Goal: Navigation & Orientation: Find specific page/section

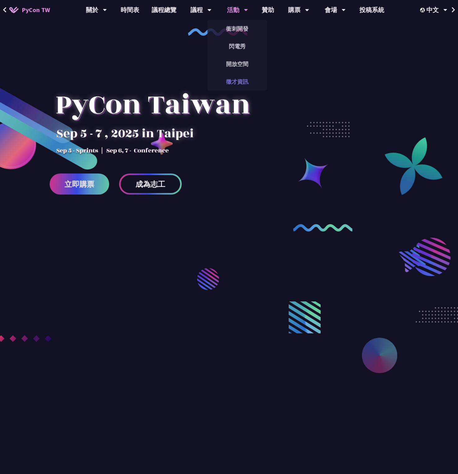
click at [236, 85] on link "徵才資訊" at bounding box center [237, 81] width 60 height 15
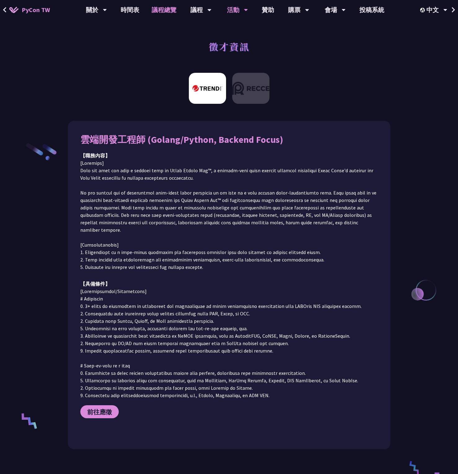
click at [174, 11] on link "議程總覽" at bounding box center [163, 10] width 37 height 20
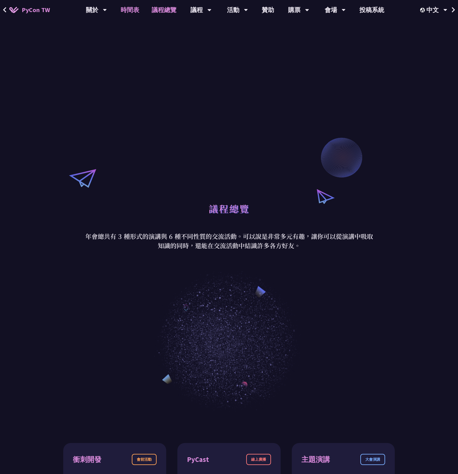
click at [128, 10] on link "時間表" at bounding box center [129, 10] width 31 height 20
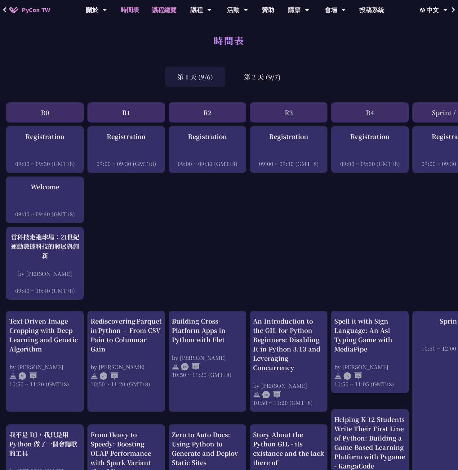
click at [172, 5] on link "議程總覽" at bounding box center [163, 10] width 37 height 20
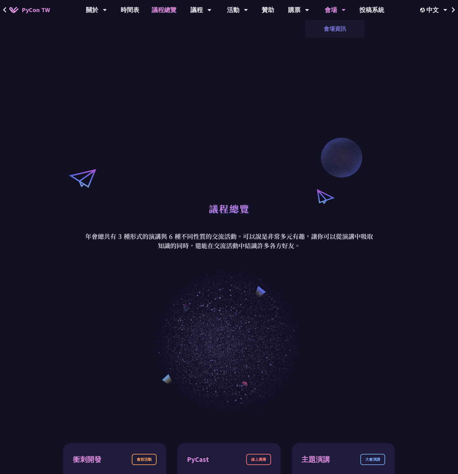
click at [339, 22] on link "會場資訊" at bounding box center [335, 28] width 60 height 15
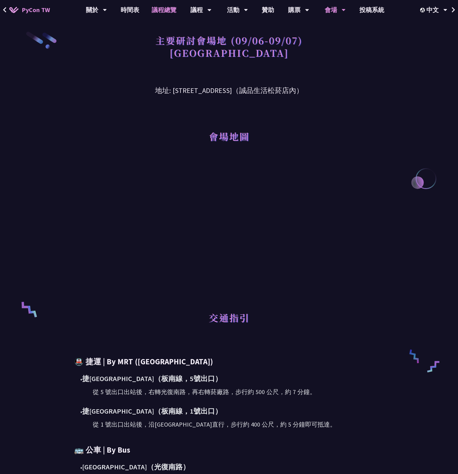
click at [159, 8] on link "議程總覽" at bounding box center [163, 10] width 37 height 20
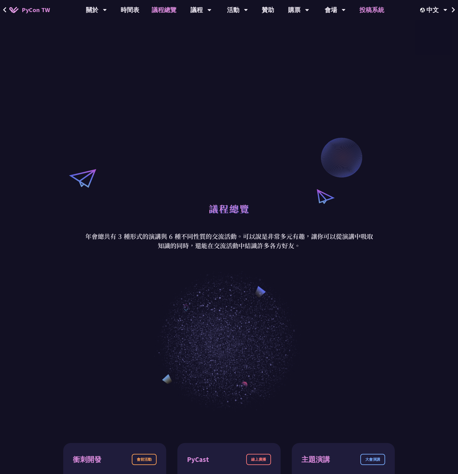
click at [369, 14] on link "投稿系統" at bounding box center [371, 10] width 37 height 20
